Goal: Information Seeking & Learning: Learn about a topic

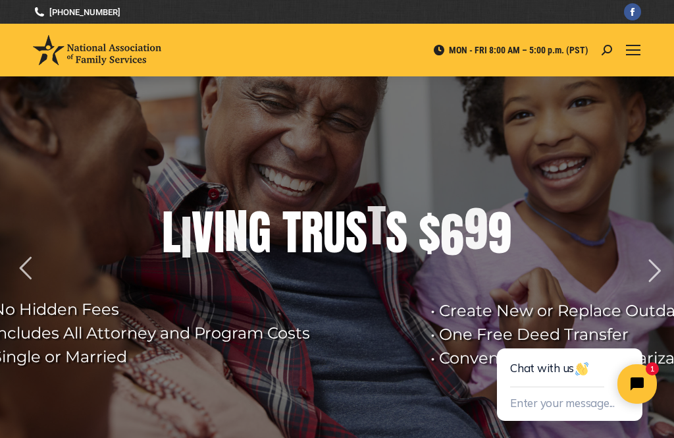
click at [463, 43] on div at bounding box center [633, 50] width 16 height 53
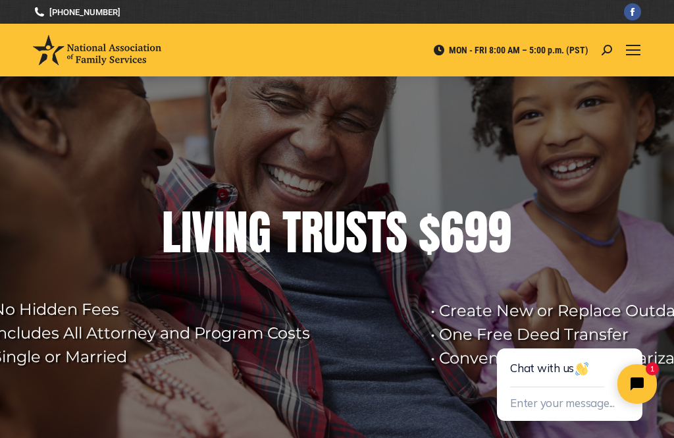
click at [463, 55] on link "Mobile menu icon" at bounding box center [633, 50] width 16 height 16
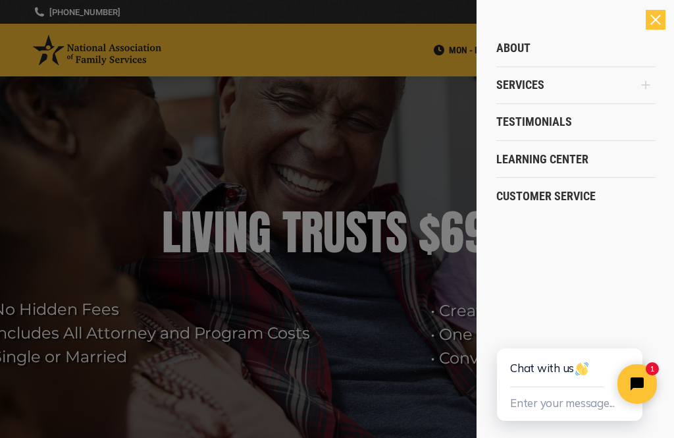
click at [463, 202] on span "Customer Service" at bounding box center [545, 196] width 99 height 14
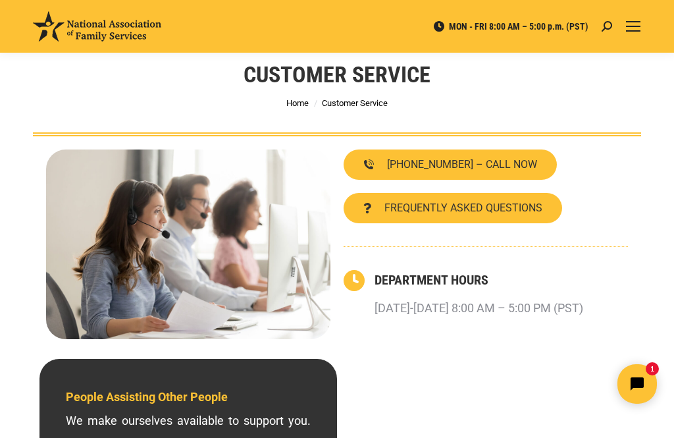
scroll to position [45, 0]
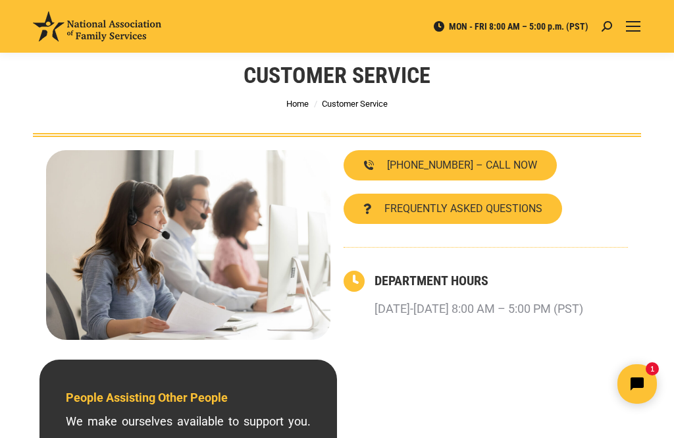
click at [504, 212] on span "FREQUENTLY ASKED QUESTIONS" at bounding box center [464, 208] width 158 height 11
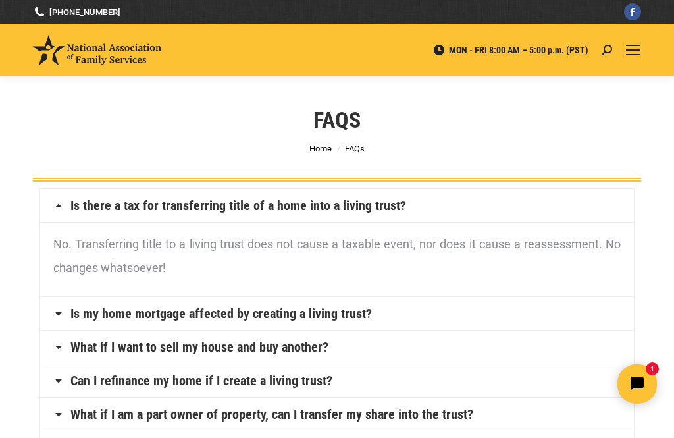
click at [314, 320] on link "Is my home mortgage affected by creating a living trust?" at bounding box center [221, 313] width 302 height 13
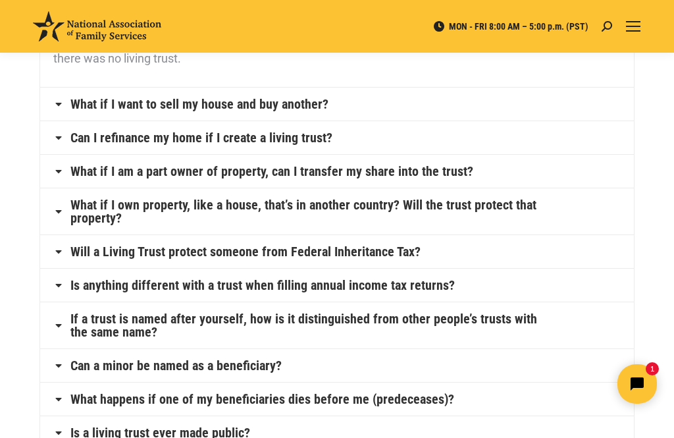
scroll to position [277, 0]
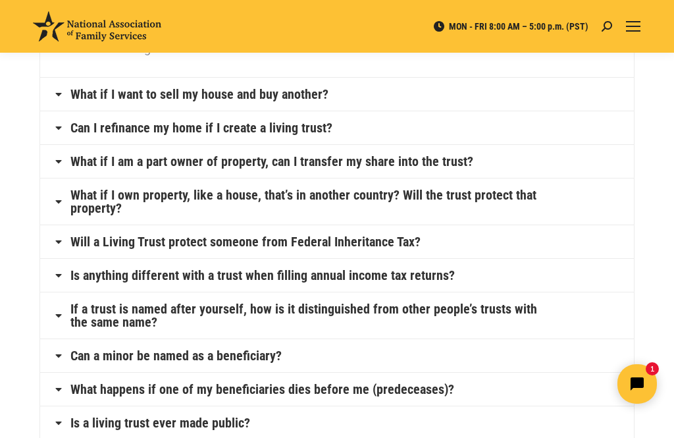
click at [375, 327] on link "If a trust is named after yourself, how is it distinguished from other people’s…" at bounding box center [308, 315] width 477 height 26
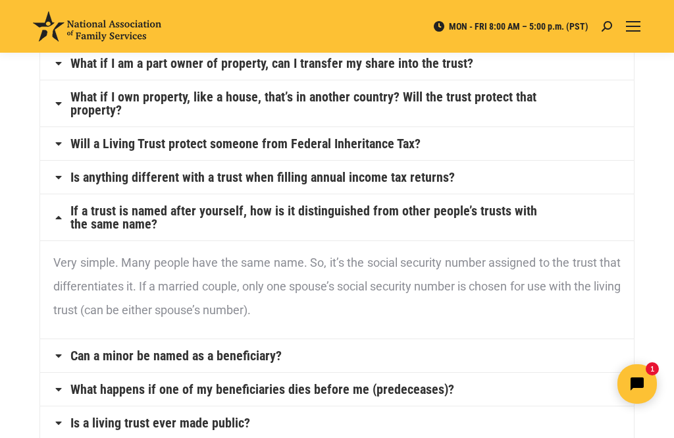
click at [255, 352] on link "Can a minor be named as a beneficiary?" at bounding box center [175, 355] width 211 height 13
